Goal: Find specific page/section: Find specific page/section

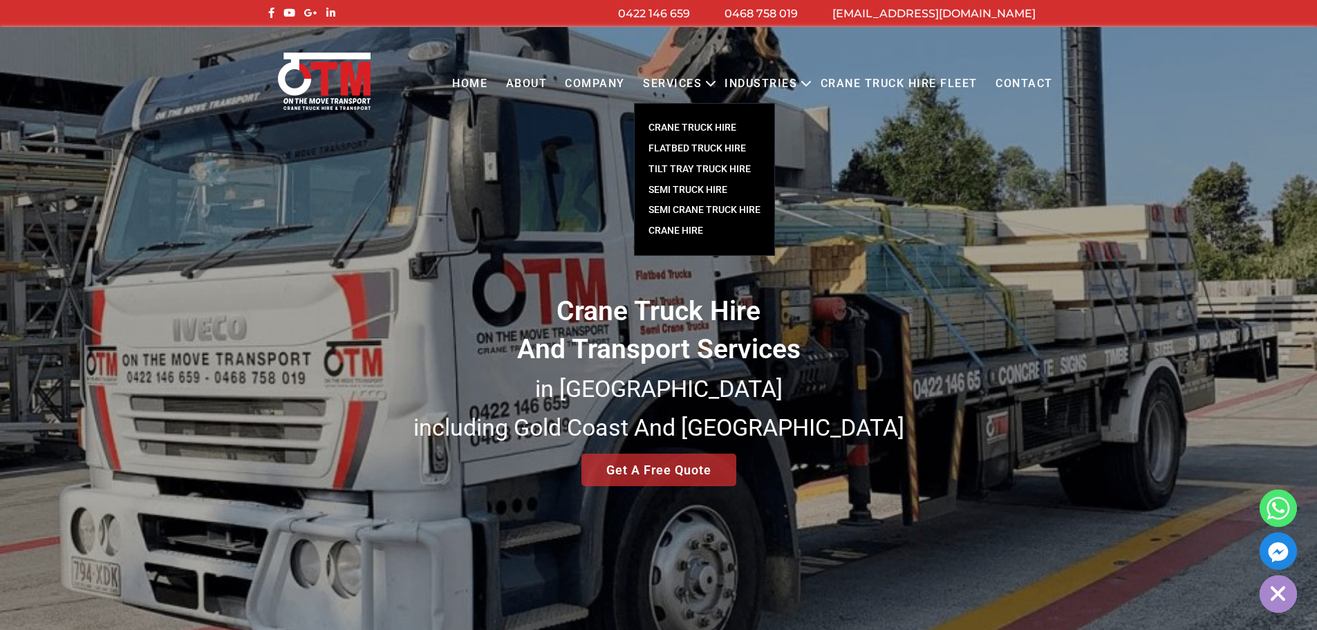
click at [706, 232] on link "Crane Hire" at bounding box center [705, 231] width 140 height 21
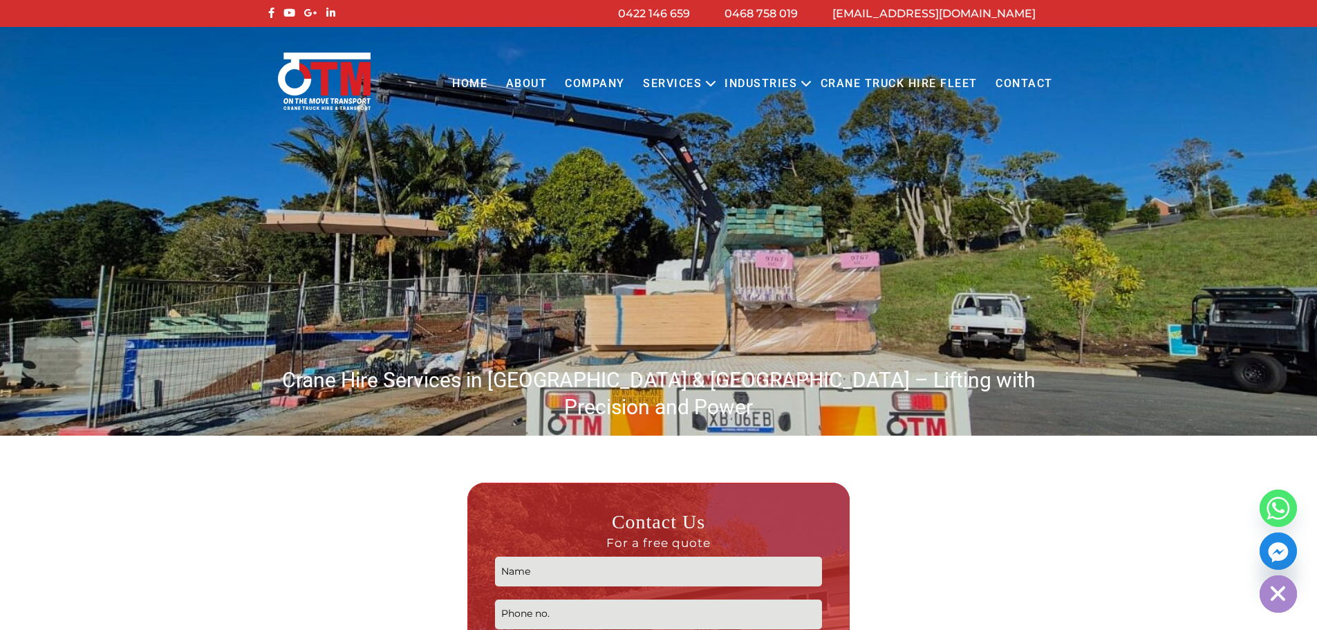
click at [1009, 84] on link "Contact" at bounding box center [1024, 84] width 75 height 38
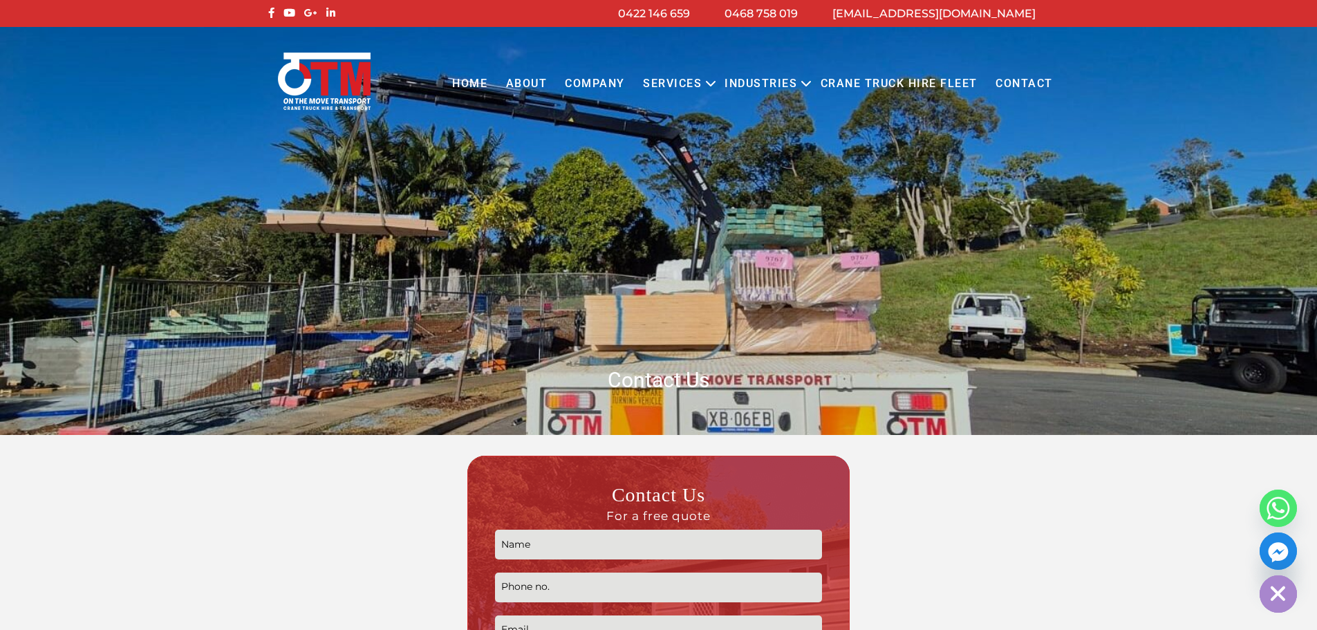
click at [1015, 84] on link "Contact" at bounding box center [1024, 84] width 75 height 38
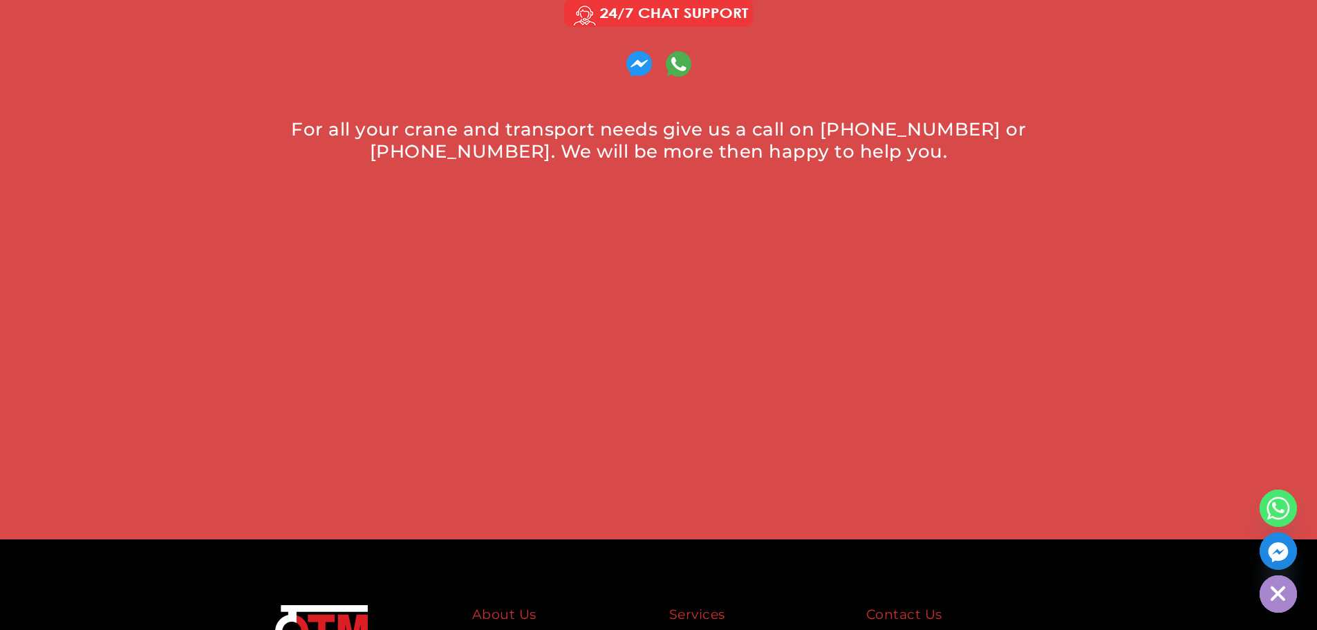
scroll to position [415, 0]
